Goal: Information Seeking & Learning: Find specific fact

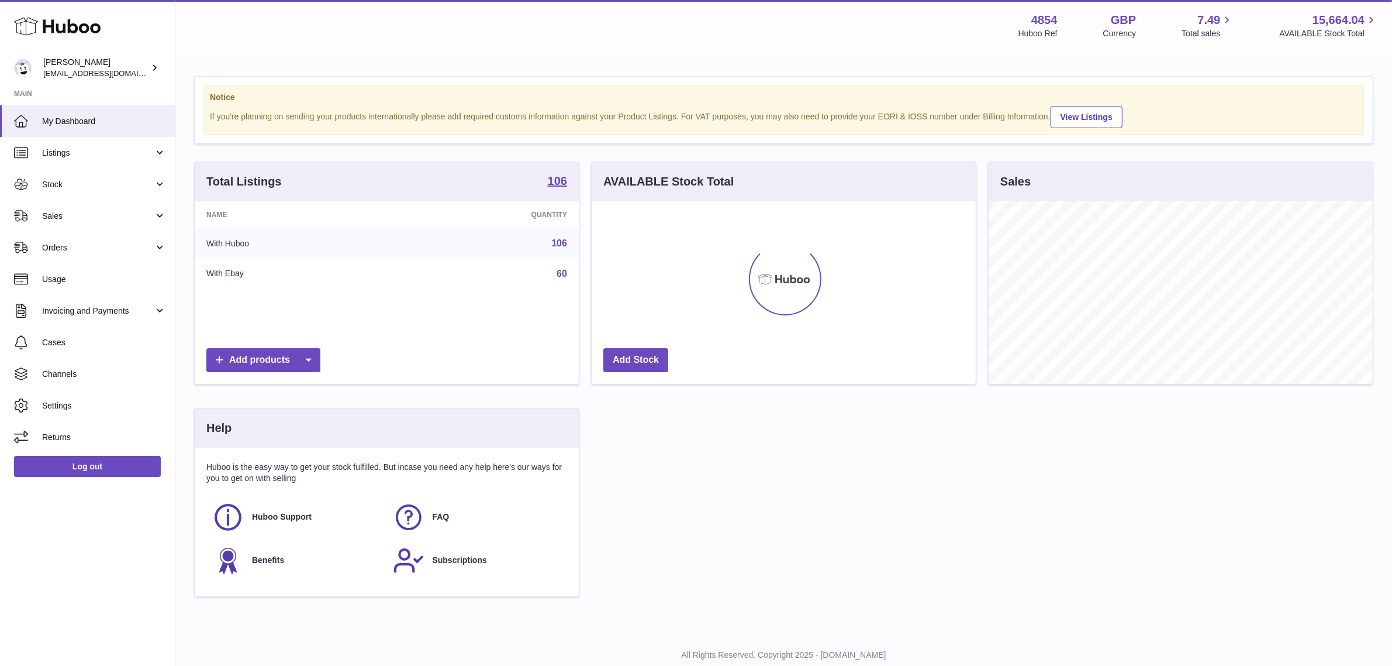
scroll to position [182, 384]
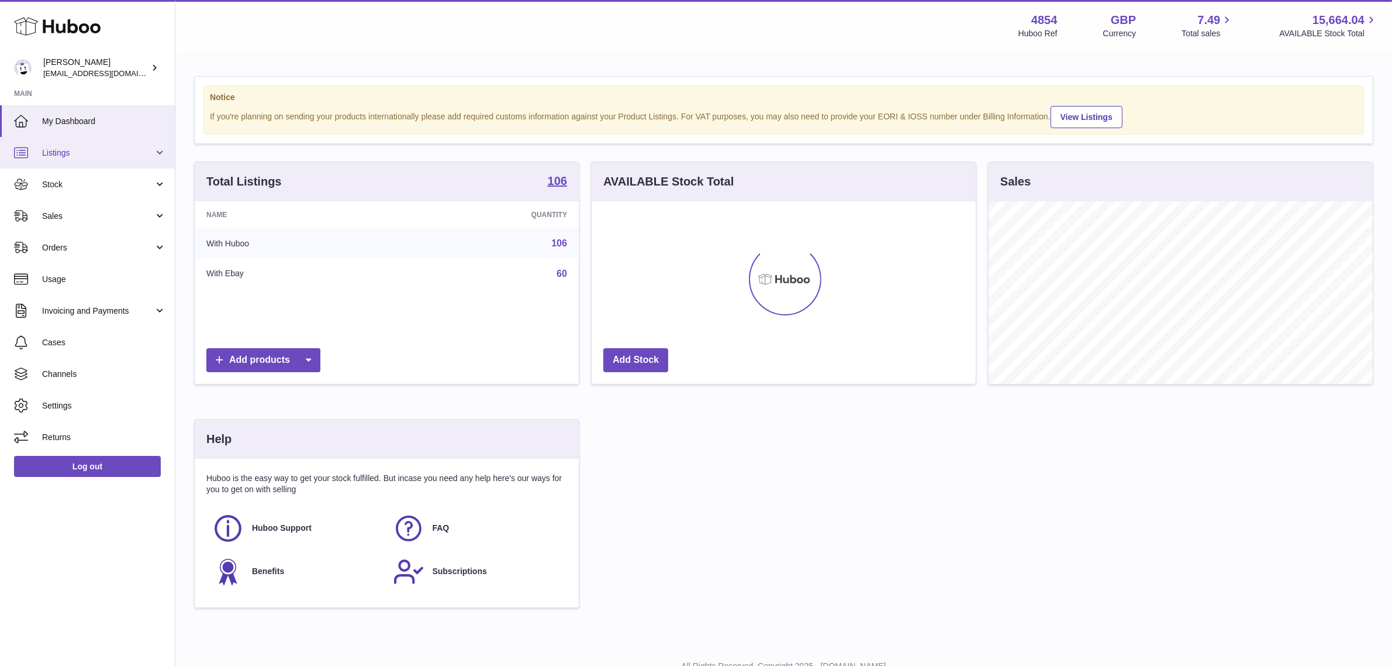
click at [142, 157] on span "Listings" at bounding box center [98, 152] width 112 height 11
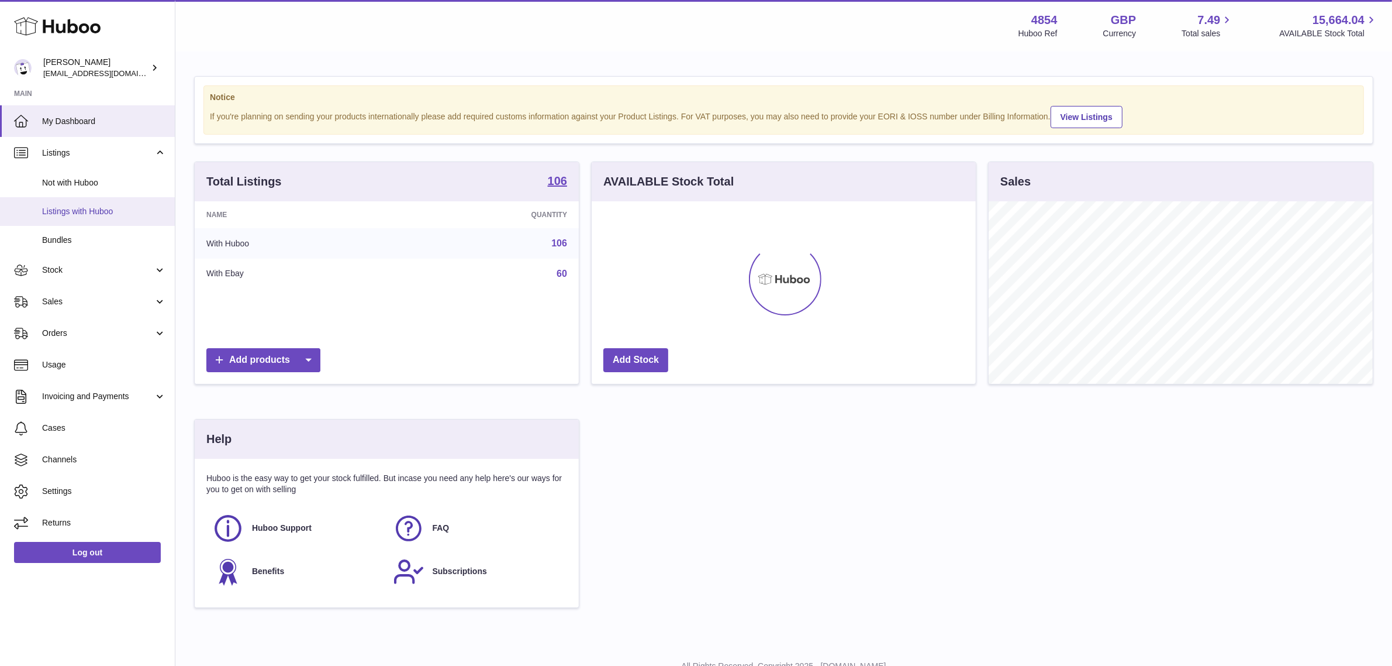
click at [116, 212] on span "Listings with Huboo" at bounding box center [104, 211] width 124 height 11
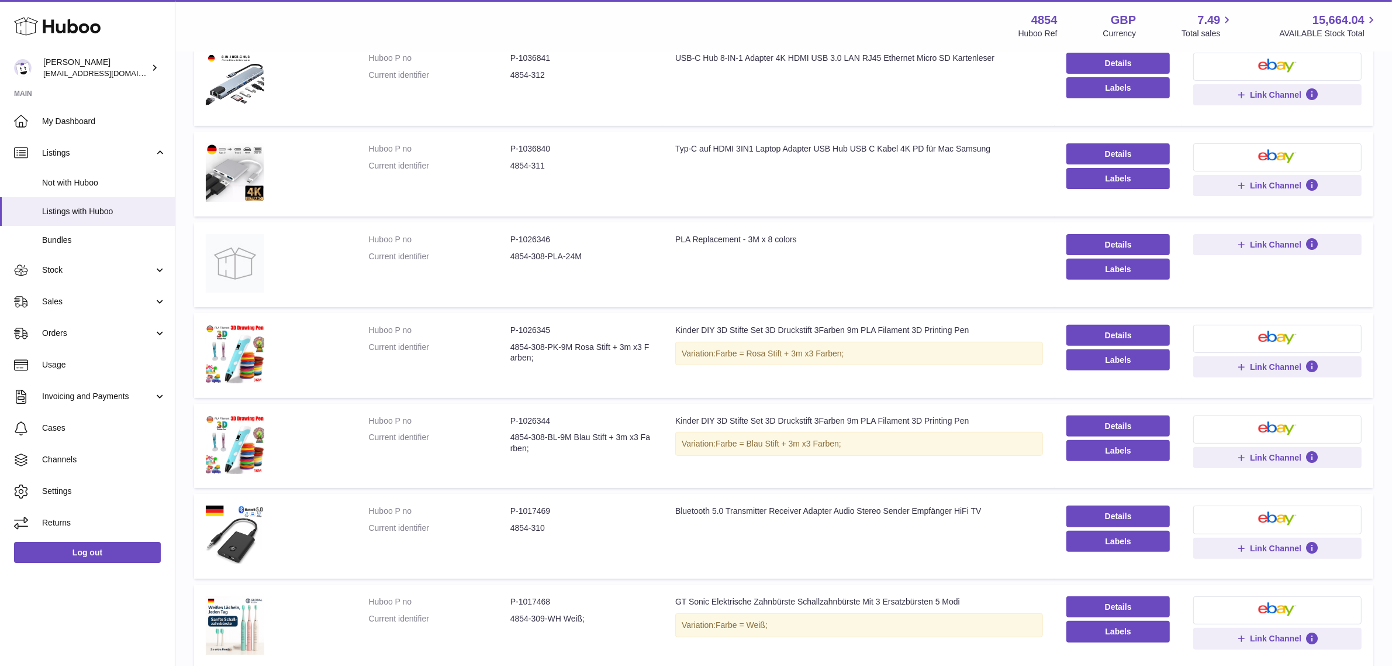
scroll to position [571, 0]
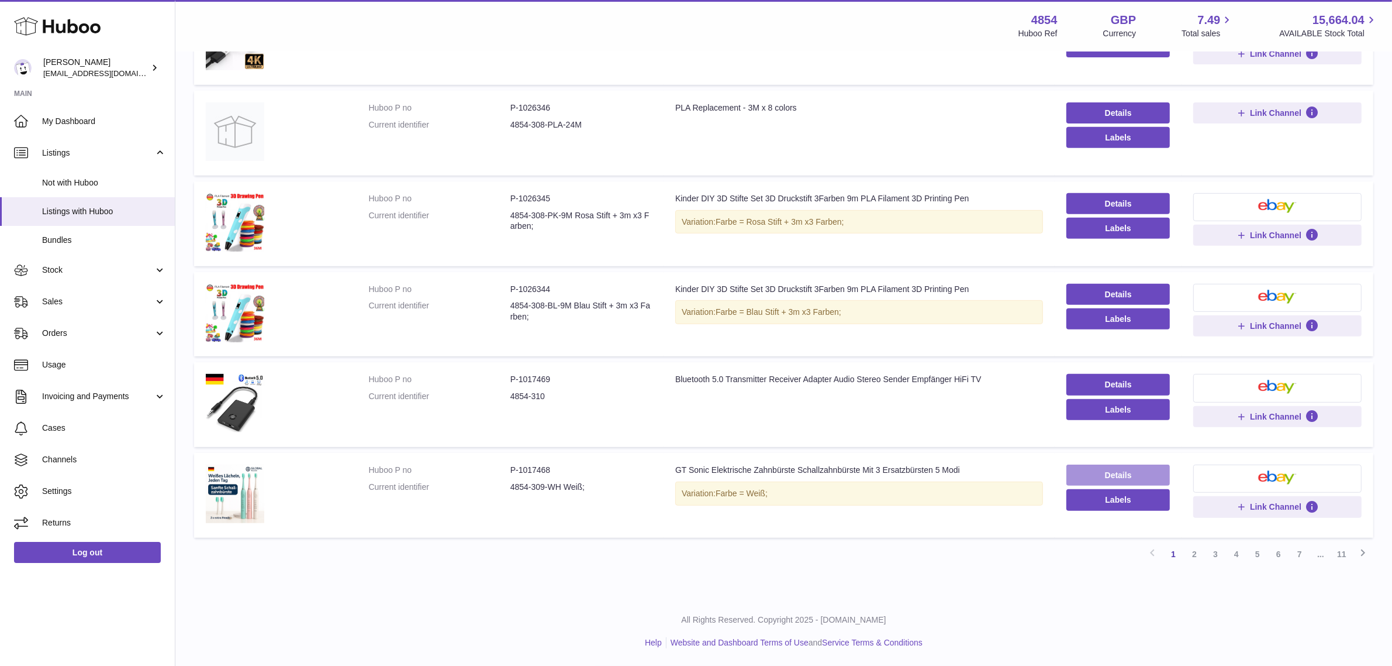
click at [1145, 468] on link "Details" at bounding box center [1119, 474] width 104 height 21
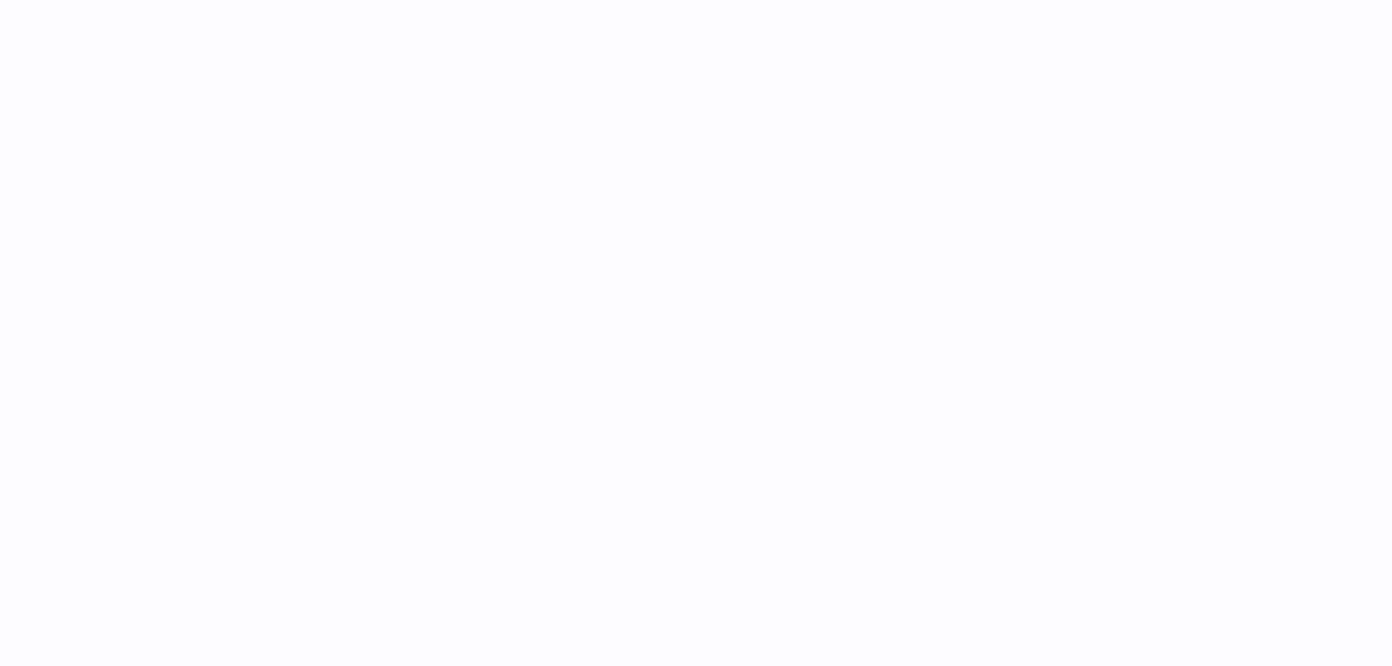
select select
select select "****"
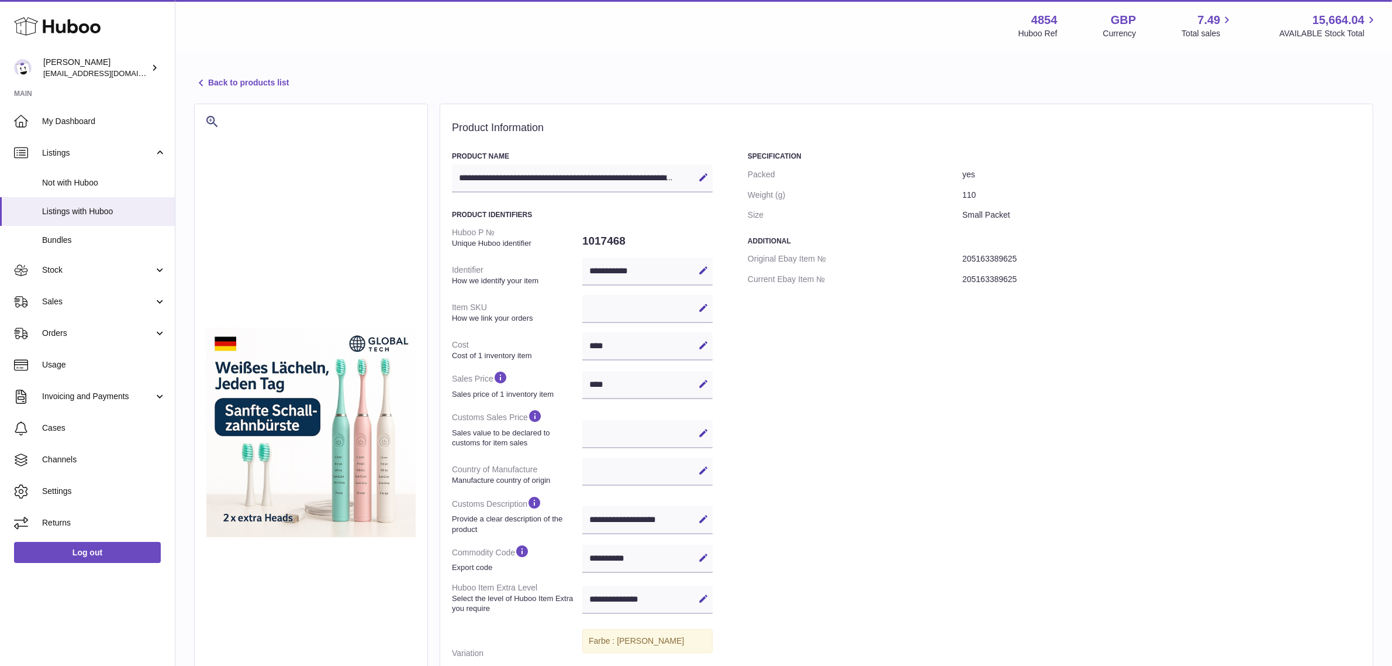
click at [240, 84] on link "Back to products list" at bounding box center [241, 83] width 95 height 14
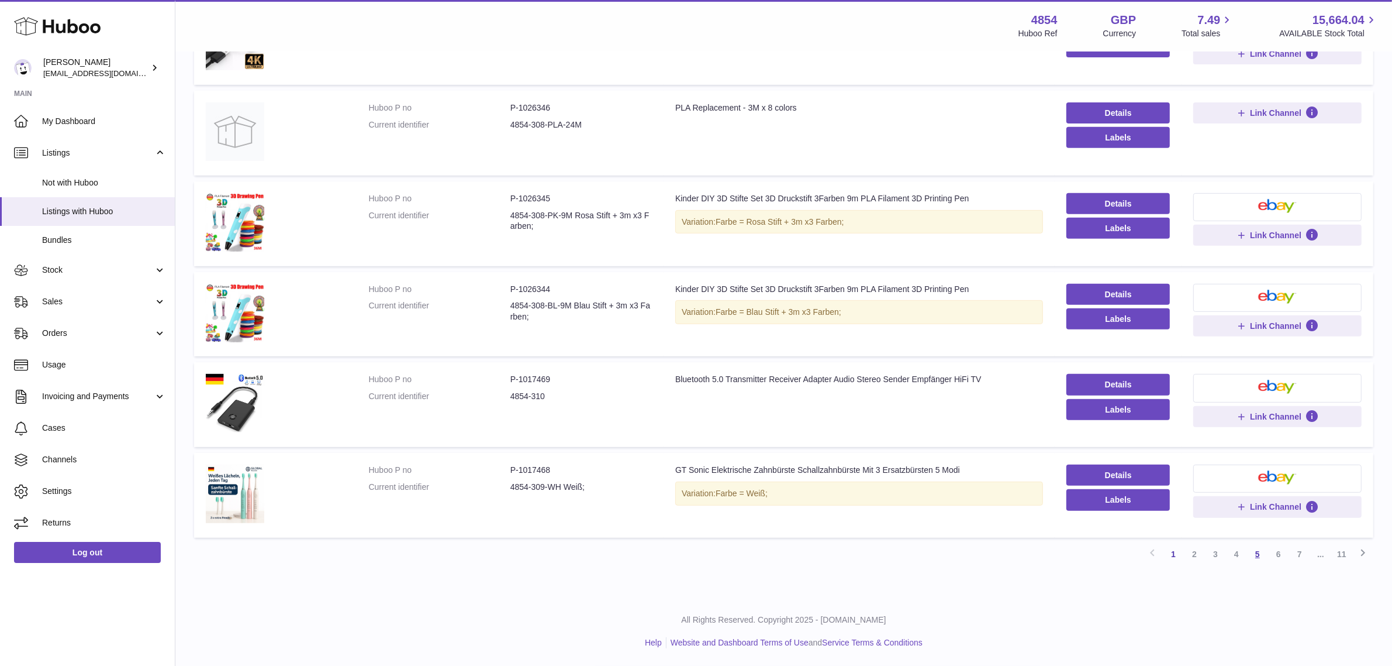
click at [1256, 557] on link "5" at bounding box center [1257, 553] width 21 height 21
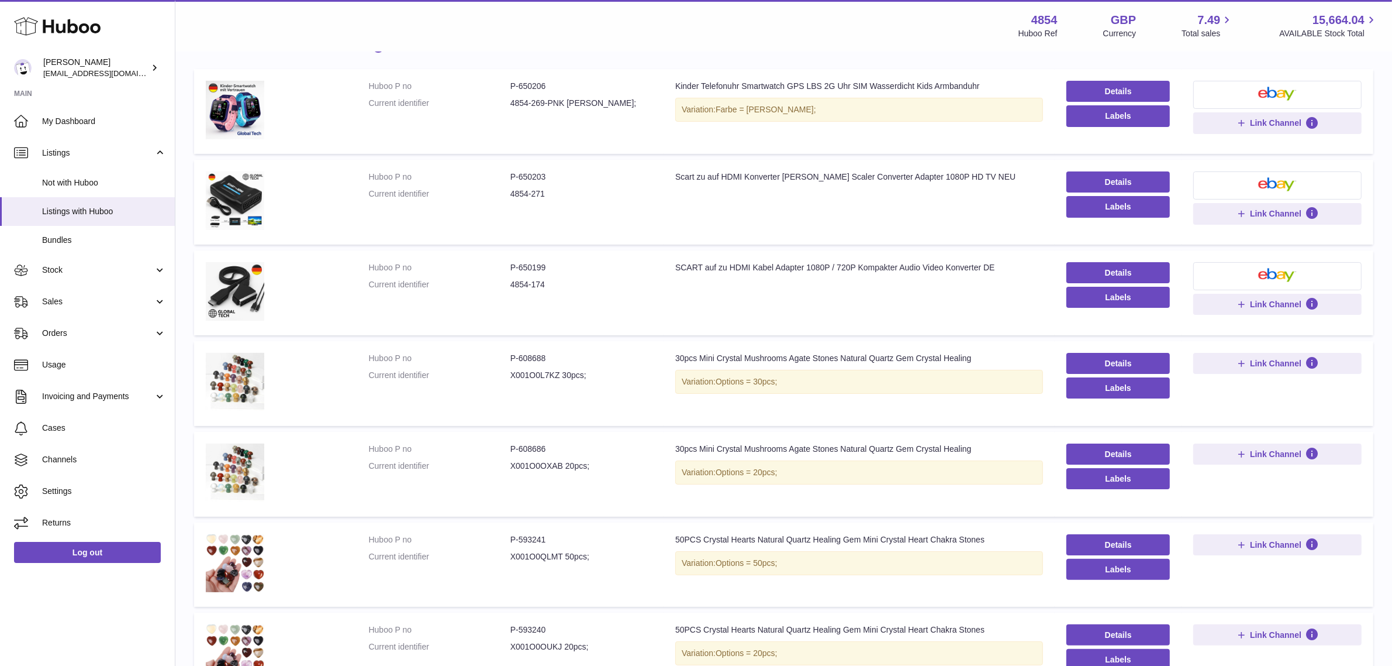
scroll to position [53, 0]
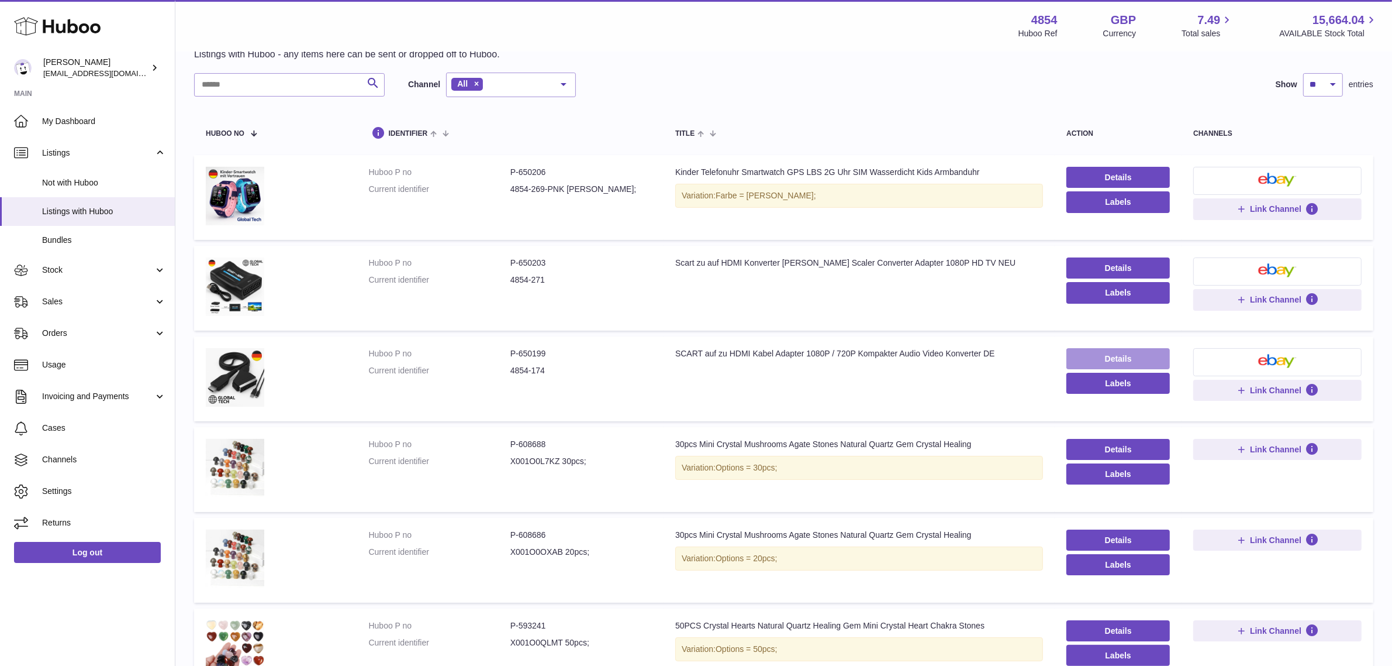
click at [1135, 358] on link "Details" at bounding box center [1119, 358] width 104 height 21
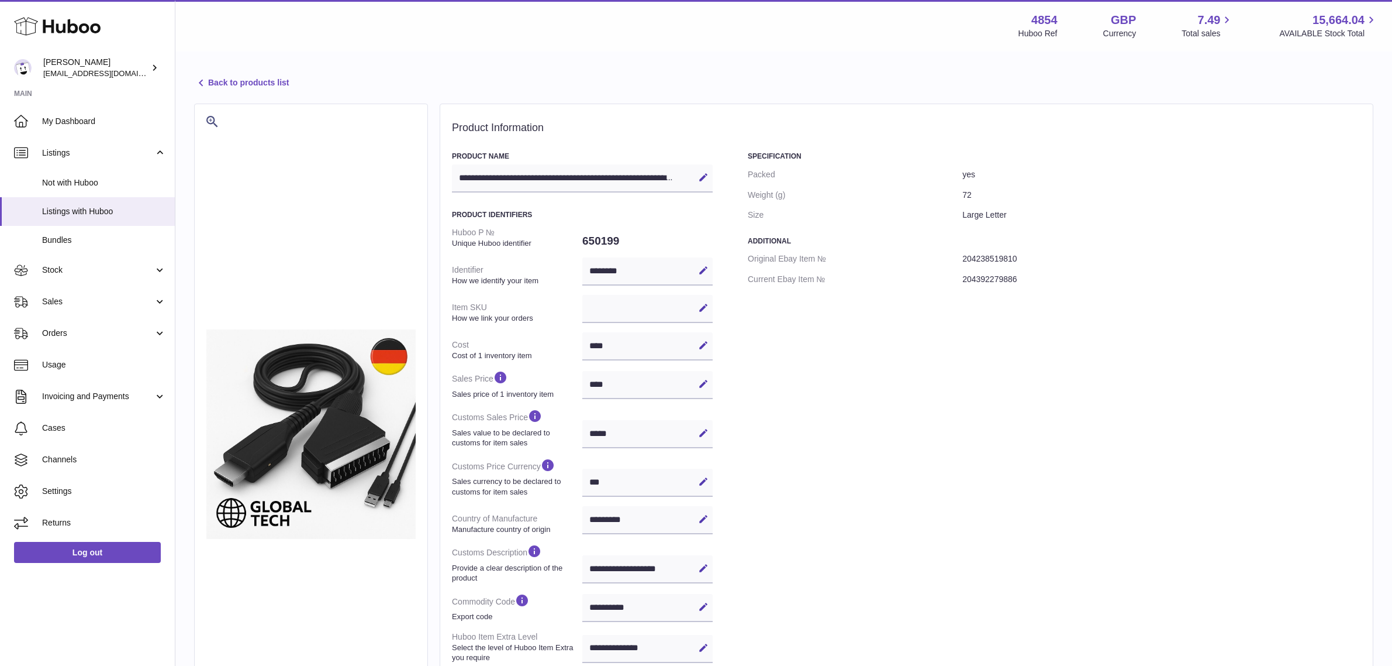
select select "***"
select select "**"
select select "****"
click at [279, 84] on link "Back to products list" at bounding box center [241, 83] width 95 height 14
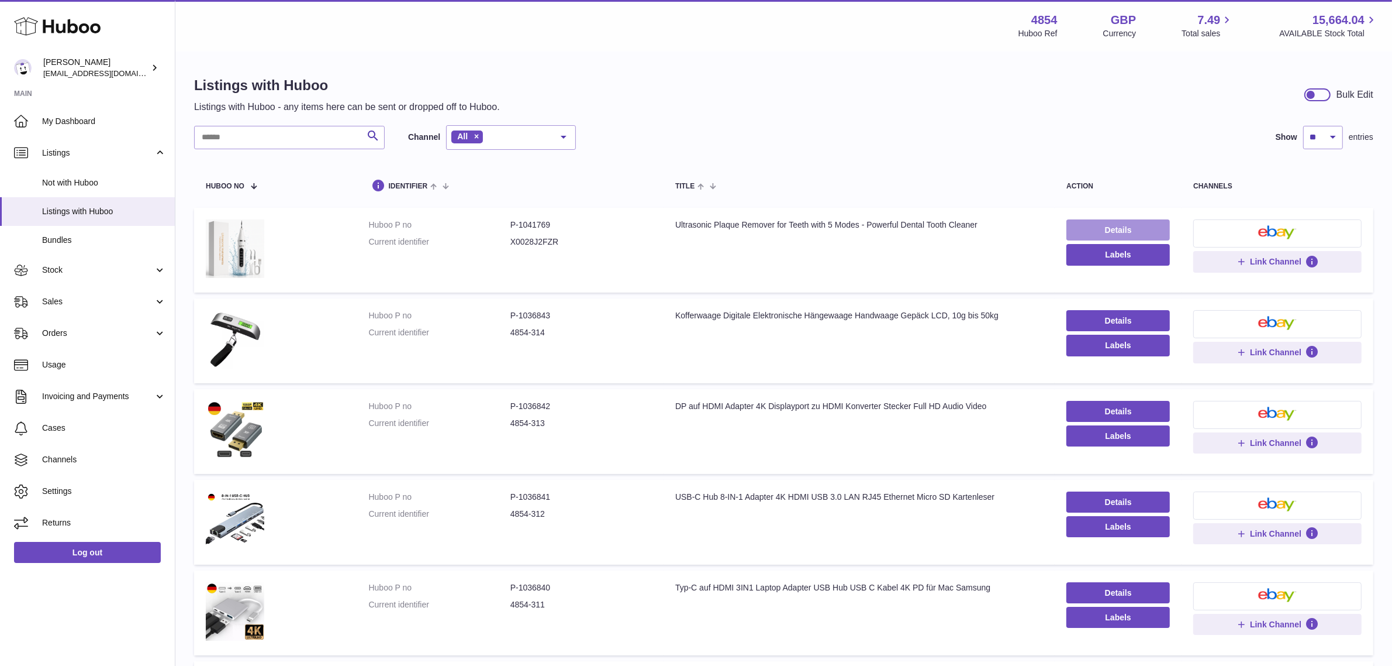
click at [1092, 228] on link "Details" at bounding box center [1119, 229] width 104 height 21
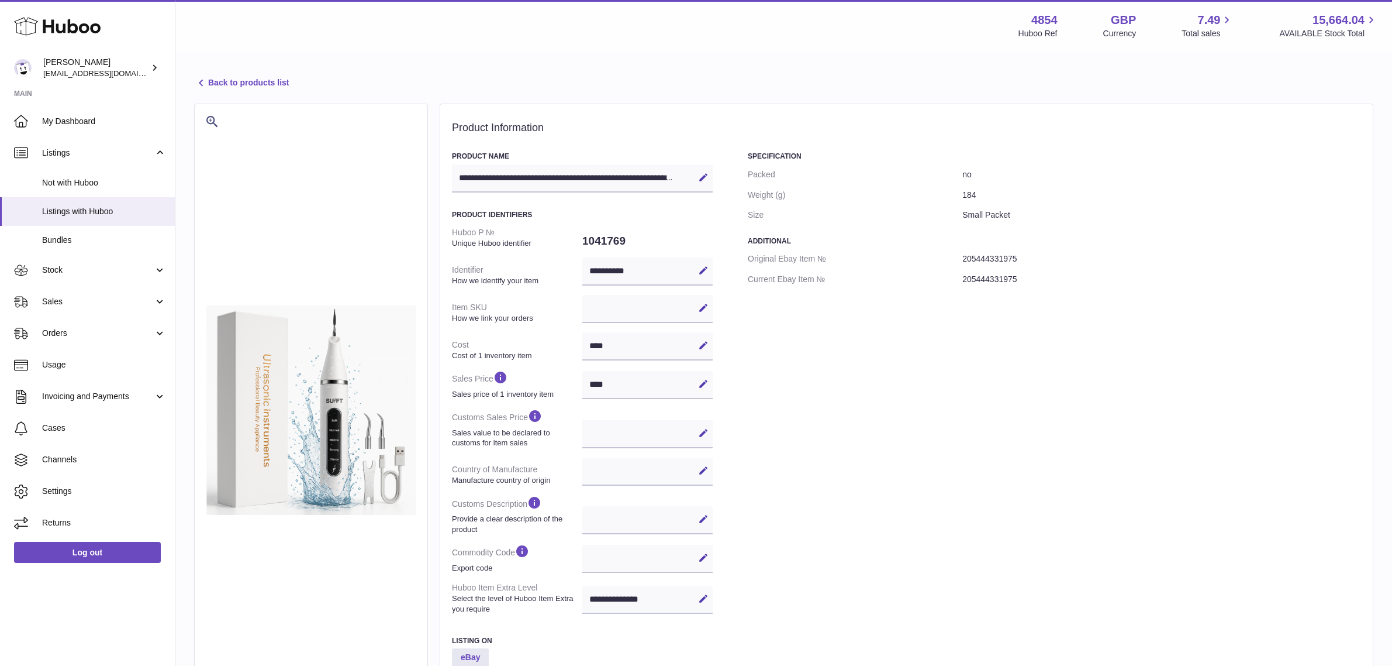
select select
select select "****"
click at [221, 81] on link "Back to products list" at bounding box center [241, 83] width 95 height 14
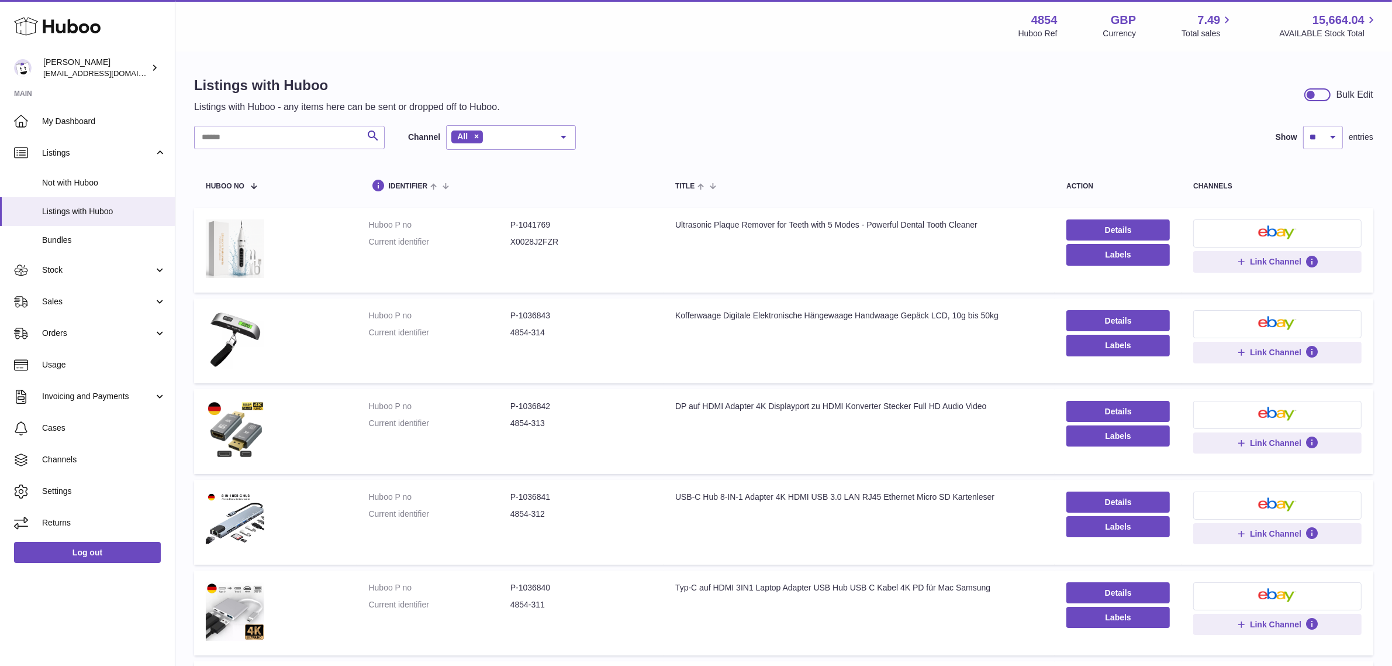
click at [533, 223] on dd "P-1041769" at bounding box center [582, 224] width 142 height 11
click at [533, 228] on dd "P-1041769" at bounding box center [582, 224] width 142 height 11
copy dd "1041769"
click at [110, 272] on span "Stock" at bounding box center [98, 269] width 112 height 11
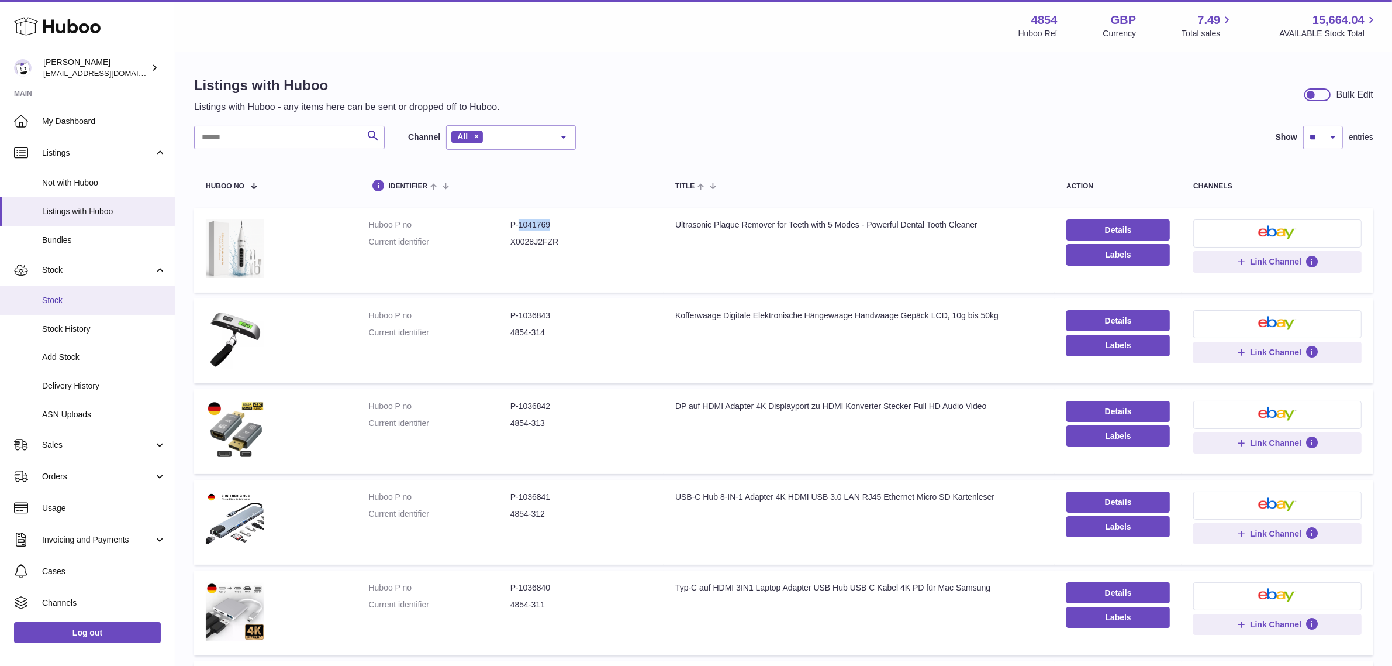
click at [75, 295] on span "Stock" at bounding box center [104, 300] width 124 height 11
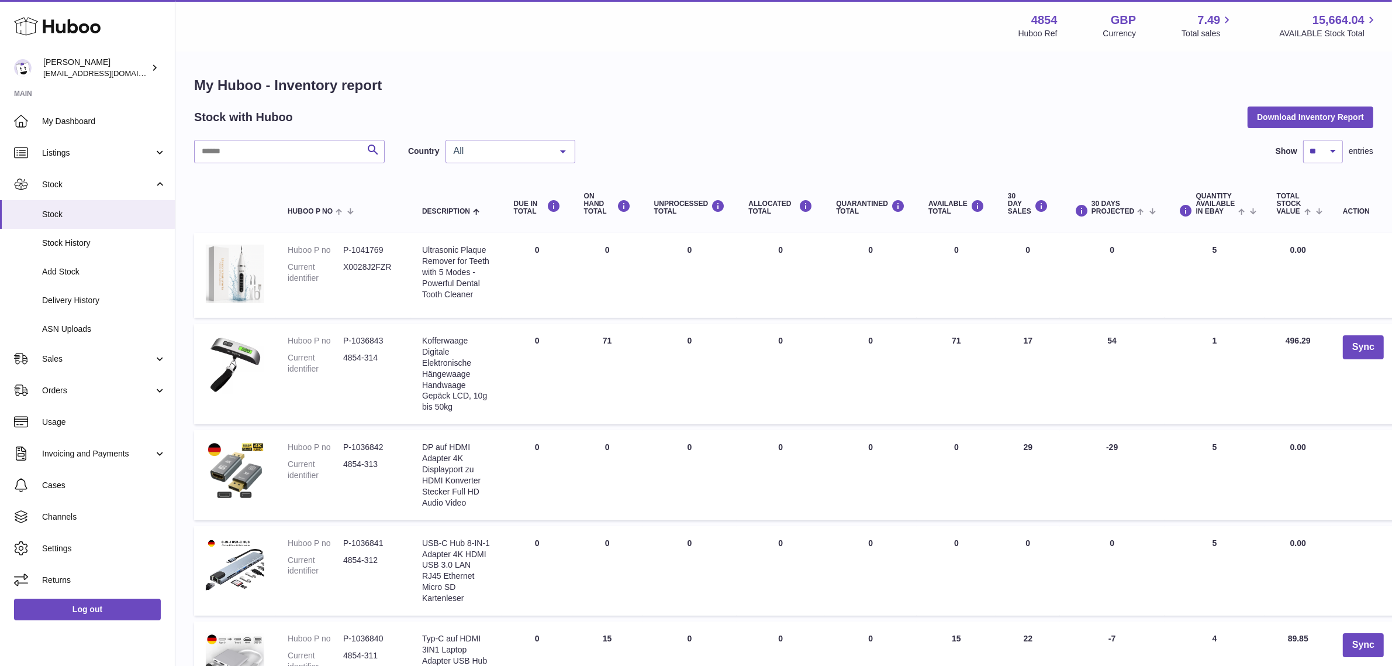
click at [519, 147] on span "All" at bounding box center [501, 151] width 101 height 12
click at [492, 237] on span "NL" at bounding box center [510, 244] width 129 height 23
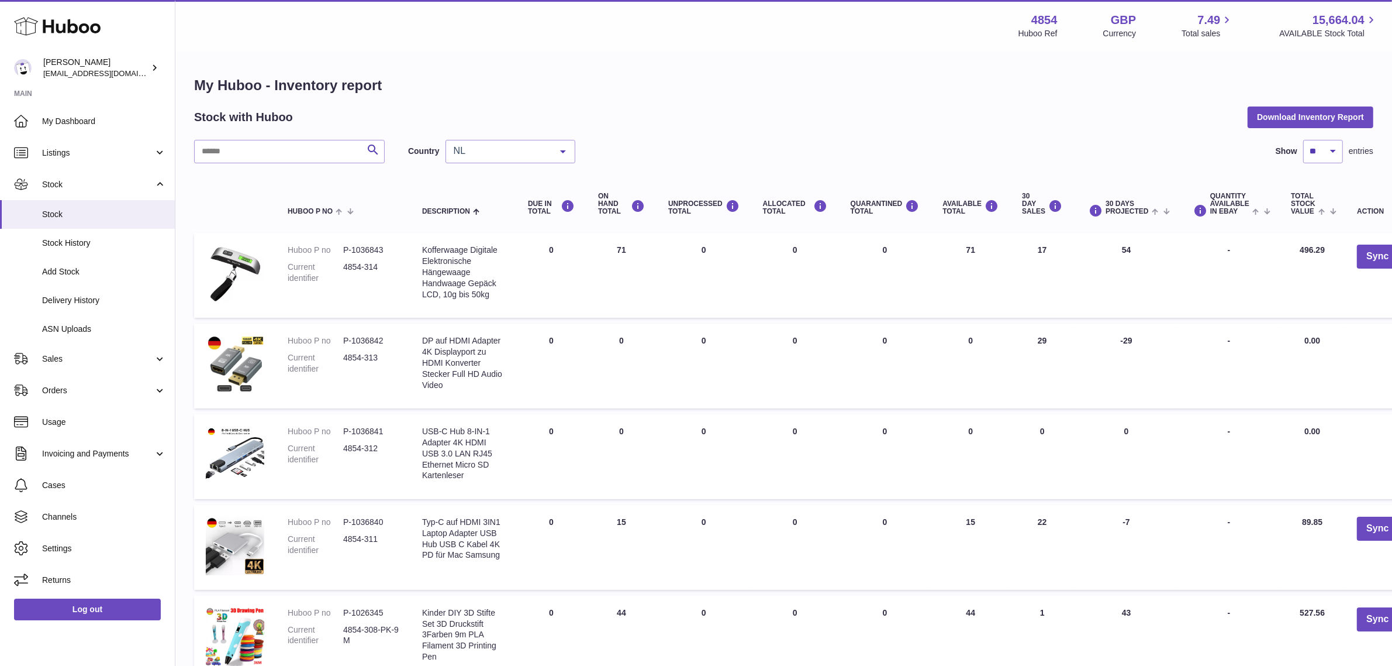
click at [361, 249] on dd "P-1036843" at bounding box center [371, 249] width 56 height 11
copy dd "1036843"
click at [367, 346] on dd "P-1036842" at bounding box center [371, 340] width 56 height 11
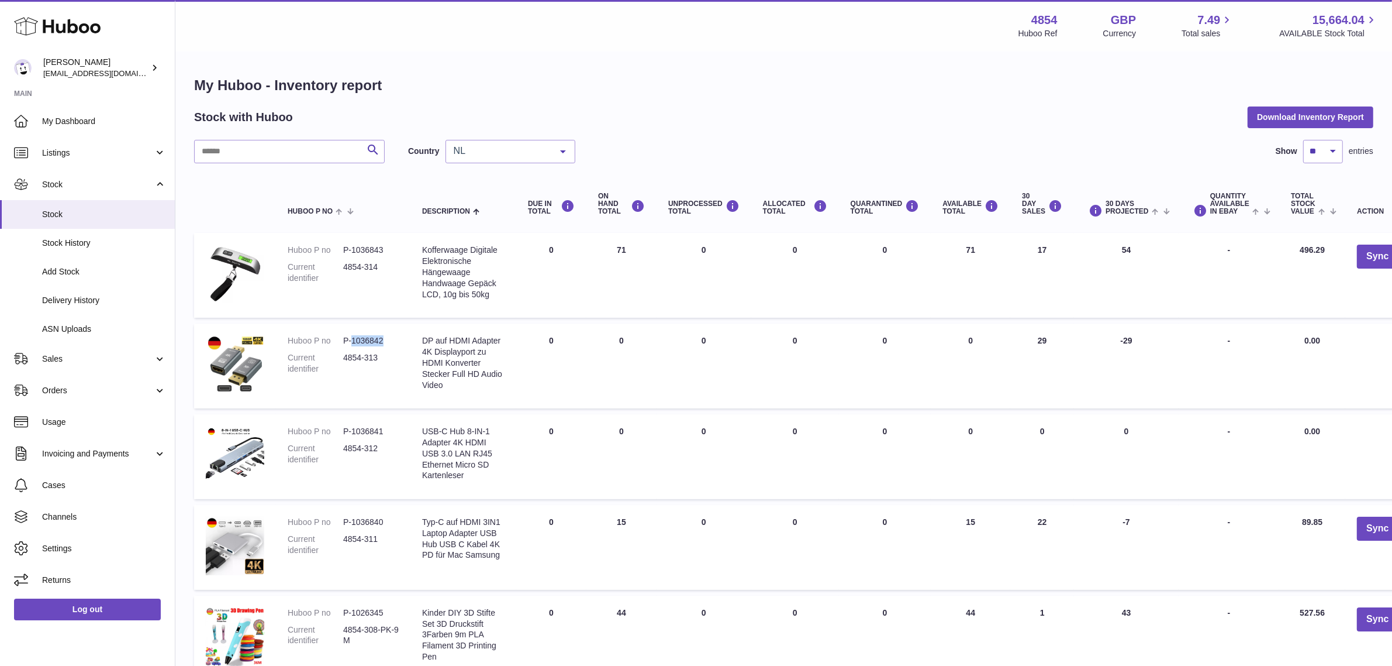
copy dd "1036842"
click at [371, 437] on dd "P-1036841" at bounding box center [371, 431] width 56 height 11
copy dd "1036841"
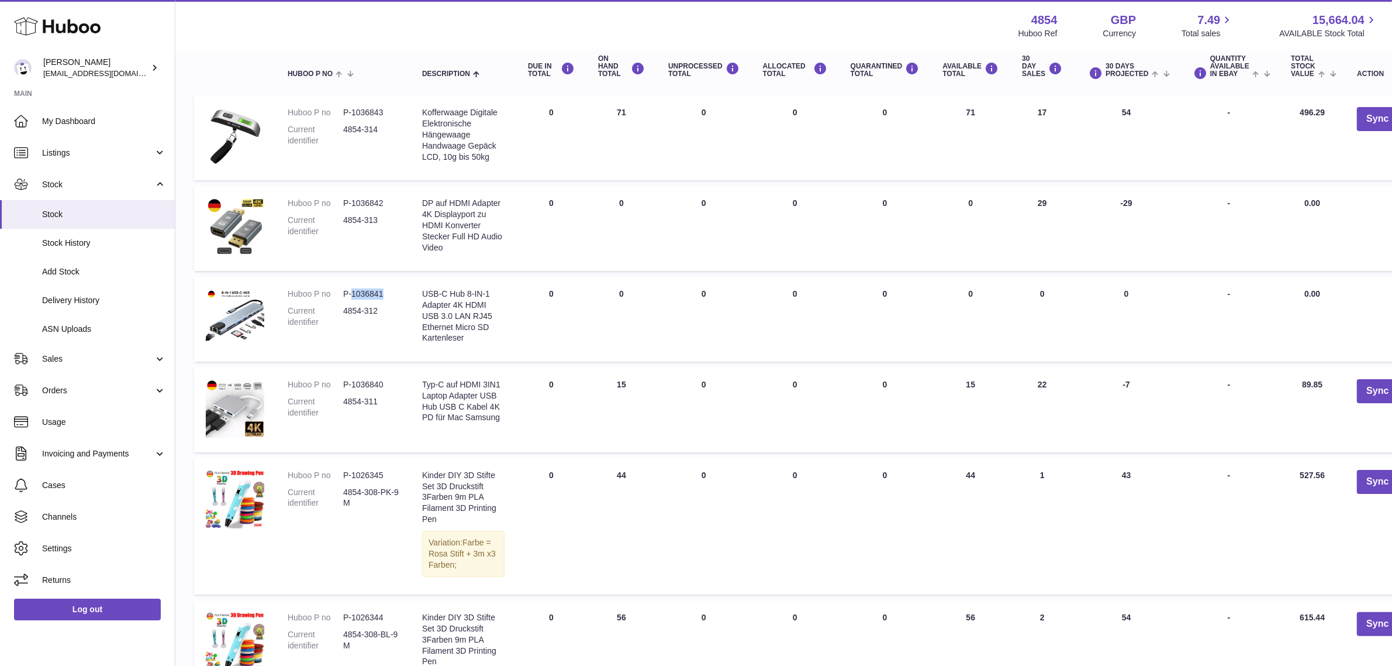
scroll to position [146, 0]
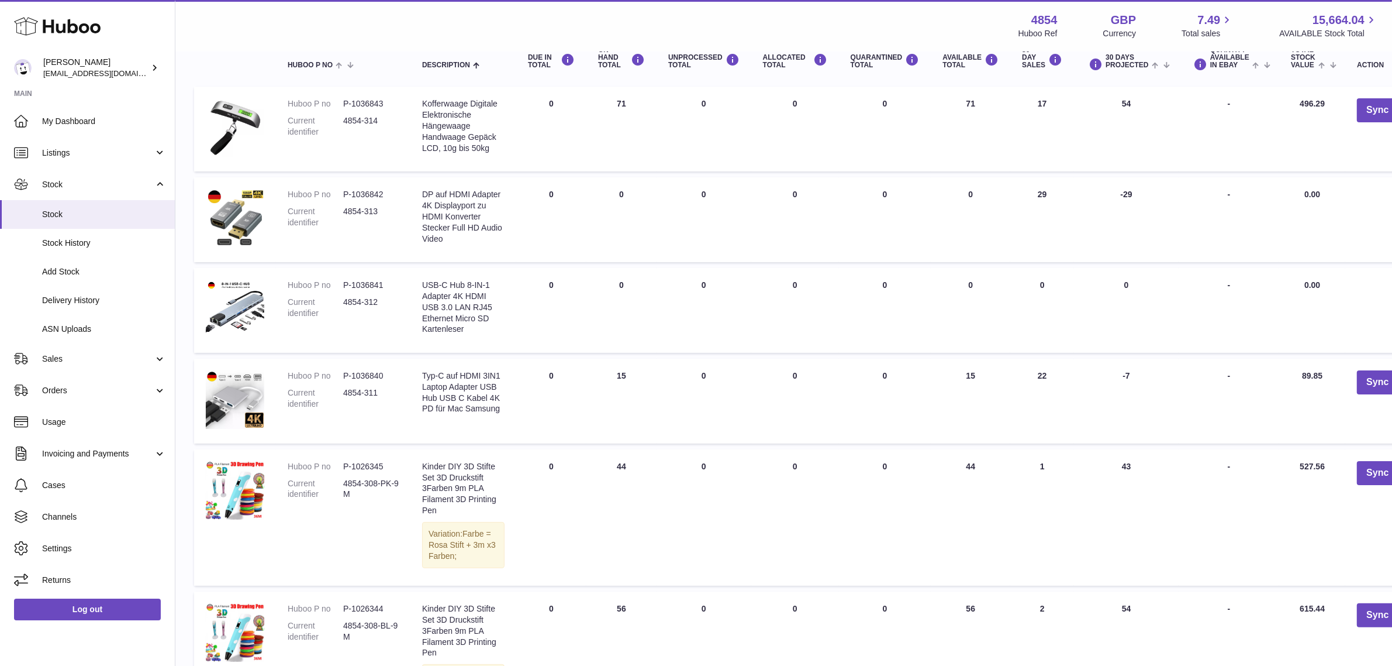
click at [376, 381] on dd "P-1036840" at bounding box center [371, 375] width 56 height 11
copy dd "1036840"
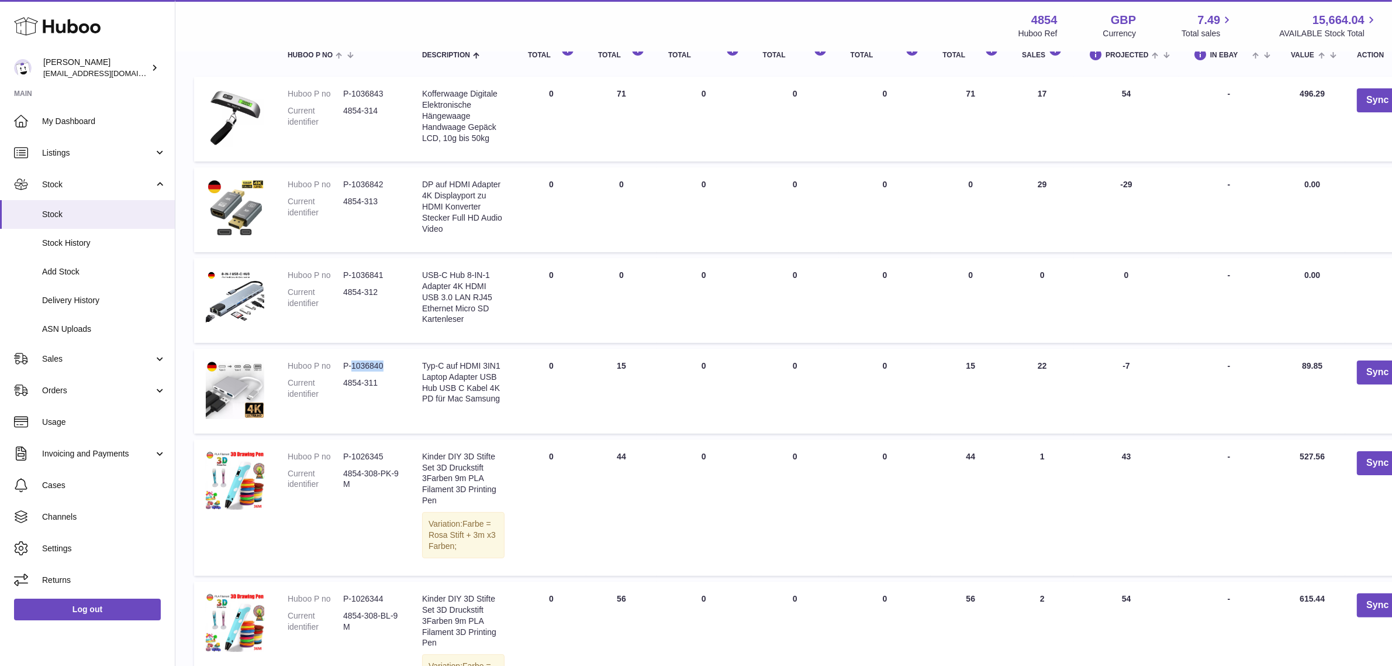
scroll to position [366, 0]
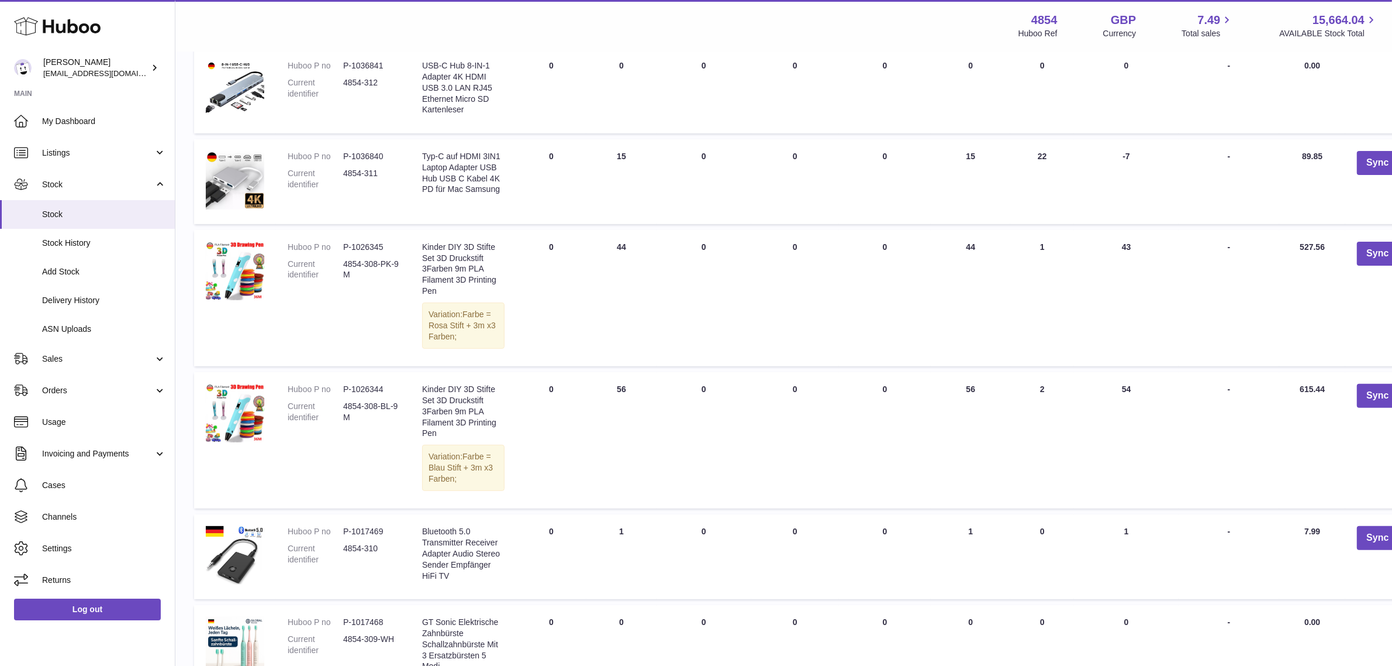
click at [366, 253] on dd "P-1026345" at bounding box center [371, 247] width 56 height 11
copy dd "1026345"
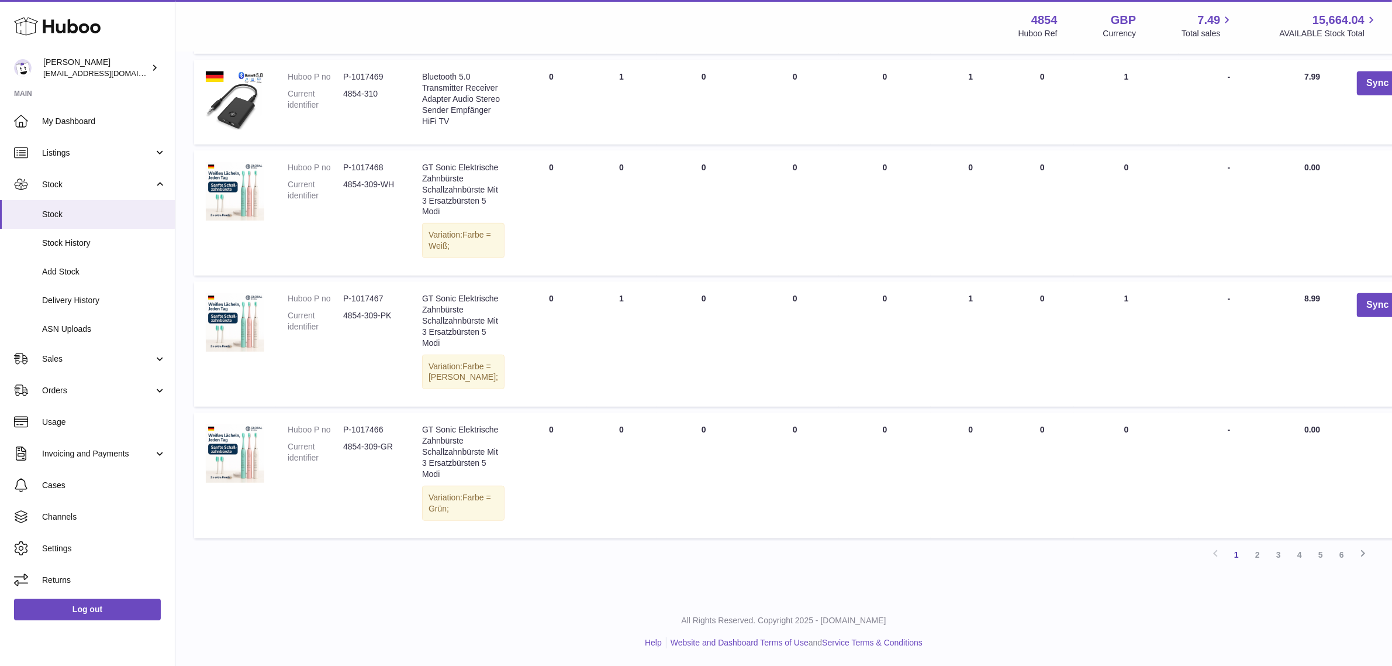
scroll to position [978, 0]
click at [360, 412] on td "Huboo P no P-1017466 Current identifier 4854-309-GR" at bounding box center [343, 474] width 135 height 125
copy dd "1017466"
